Goal: Task Accomplishment & Management: Manage account settings

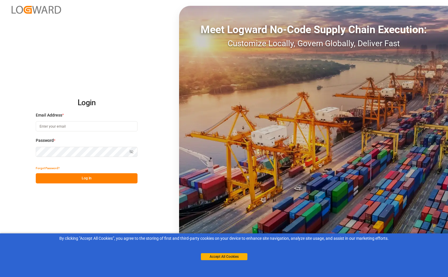
click at [81, 126] on input at bounding box center [87, 126] width 102 height 10
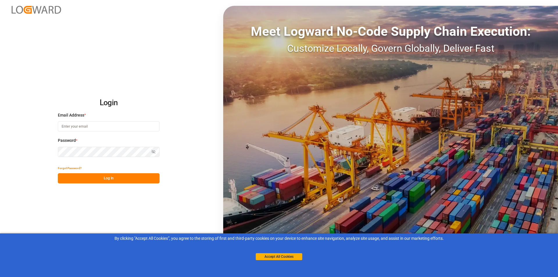
click at [101, 128] on input at bounding box center [109, 126] width 102 height 10
click at [128, 126] on input at bounding box center [109, 126] width 102 height 10
paste input "[EMAIL_ADDRESS][DOMAIN_NAME]"
type input "[EMAIL_ADDRESS][DOMAIN_NAME]"
click at [118, 178] on button "Log In" at bounding box center [109, 178] width 102 height 10
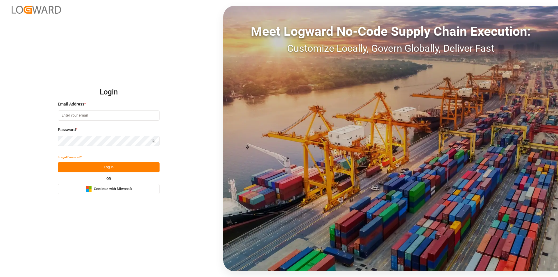
click at [108, 114] on input at bounding box center [109, 115] width 102 height 10
paste input "[EMAIL_ADDRESS][DOMAIN_NAME]"
type input "[EMAIL_ADDRESS][DOMAIN_NAME]"
click at [100, 168] on button "Log In" at bounding box center [109, 167] width 102 height 10
click at [114, 168] on button "Log In" at bounding box center [109, 167] width 102 height 10
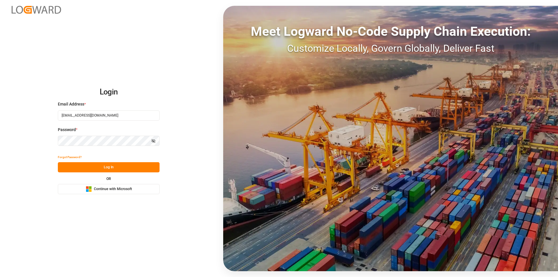
click at [89, 167] on button "Log In" at bounding box center [109, 167] width 102 height 10
click at [101, 166] on button "Log In" at bounding box center [109, 167] width 102 height 10
